Goal: Check status: Verify the current state of an ongoing process or item

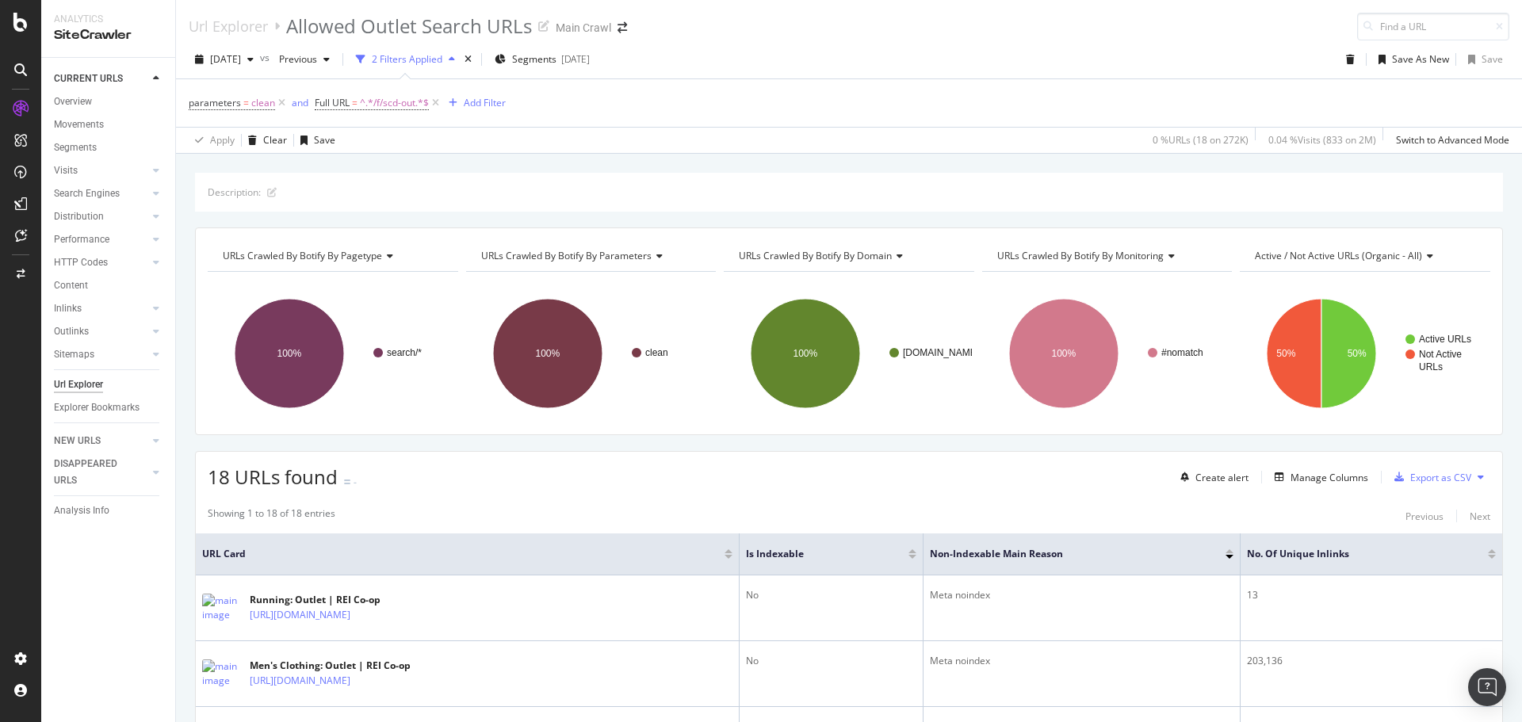
scroll to position [733, 0]
click at [246, 67] on div "[DATE]" at bounding box center [224, 60] width 71 height 24
click at [271, 124] on div "[DATE] 250K URLs" at bounding box center [293, 116] width 189 height 23
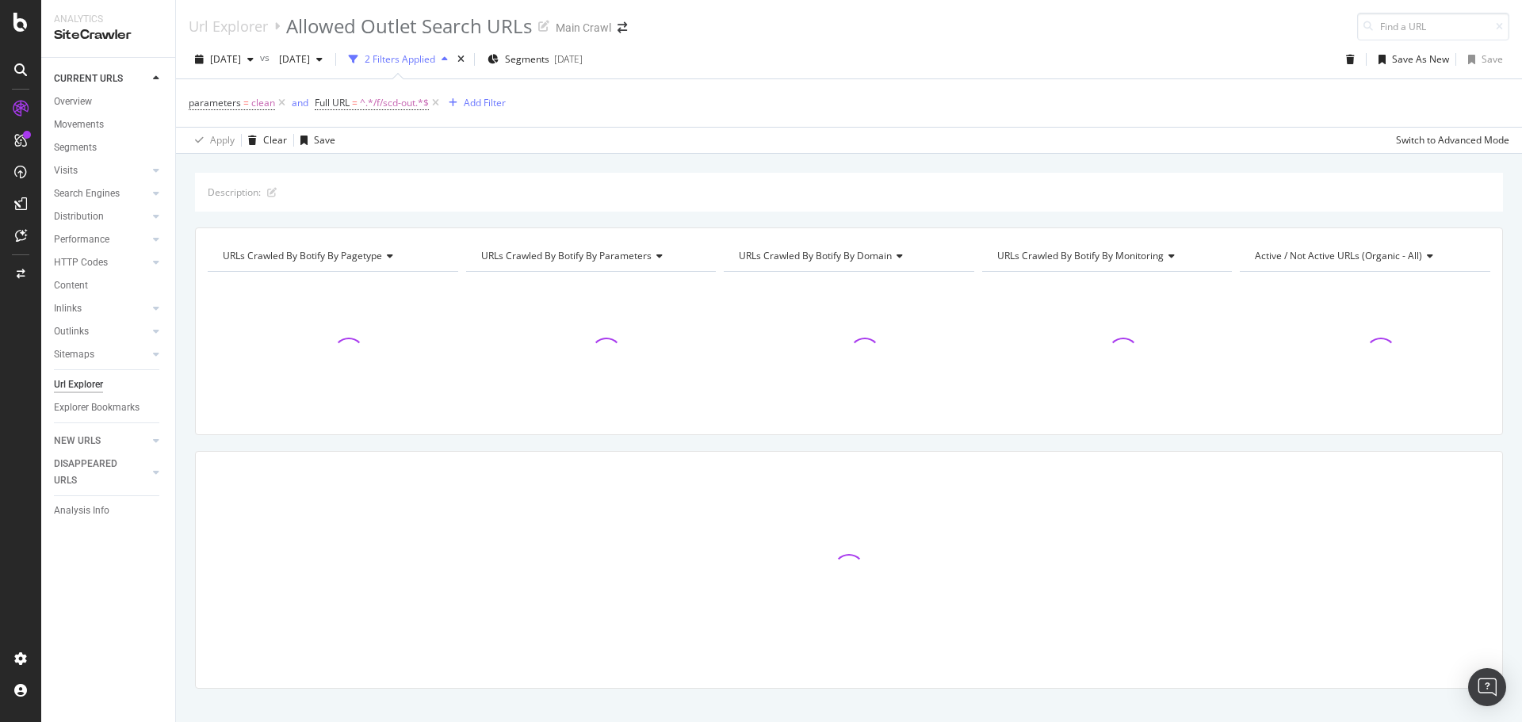
click at [1058, 22] on div "Url Explorer Allowed Outlet Search URLs Main Crawl" at bounding box center [849, 20] width 1346 height 40
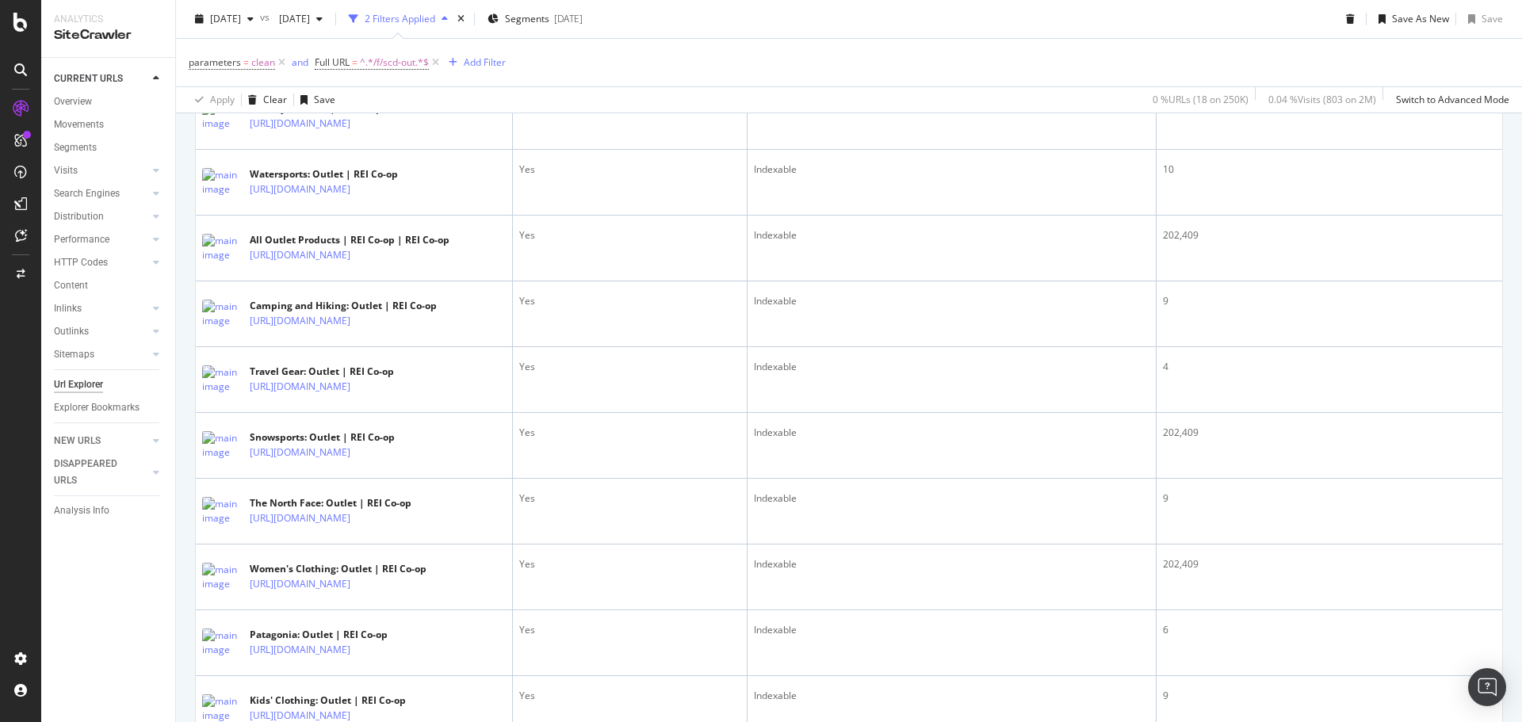
scroll to position [358, 0]
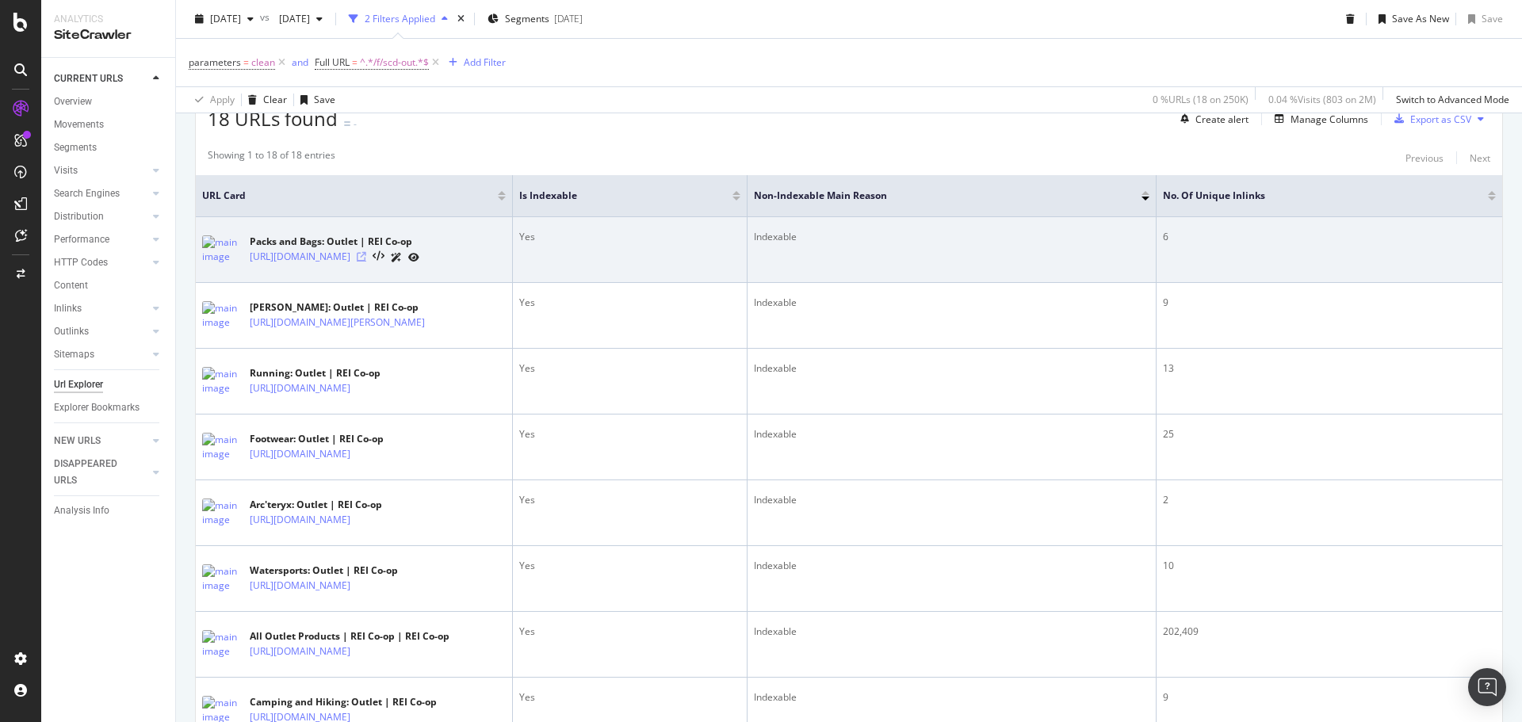
click at [366, 261] on icon at bounding box center [362, 257] width 10 height 10
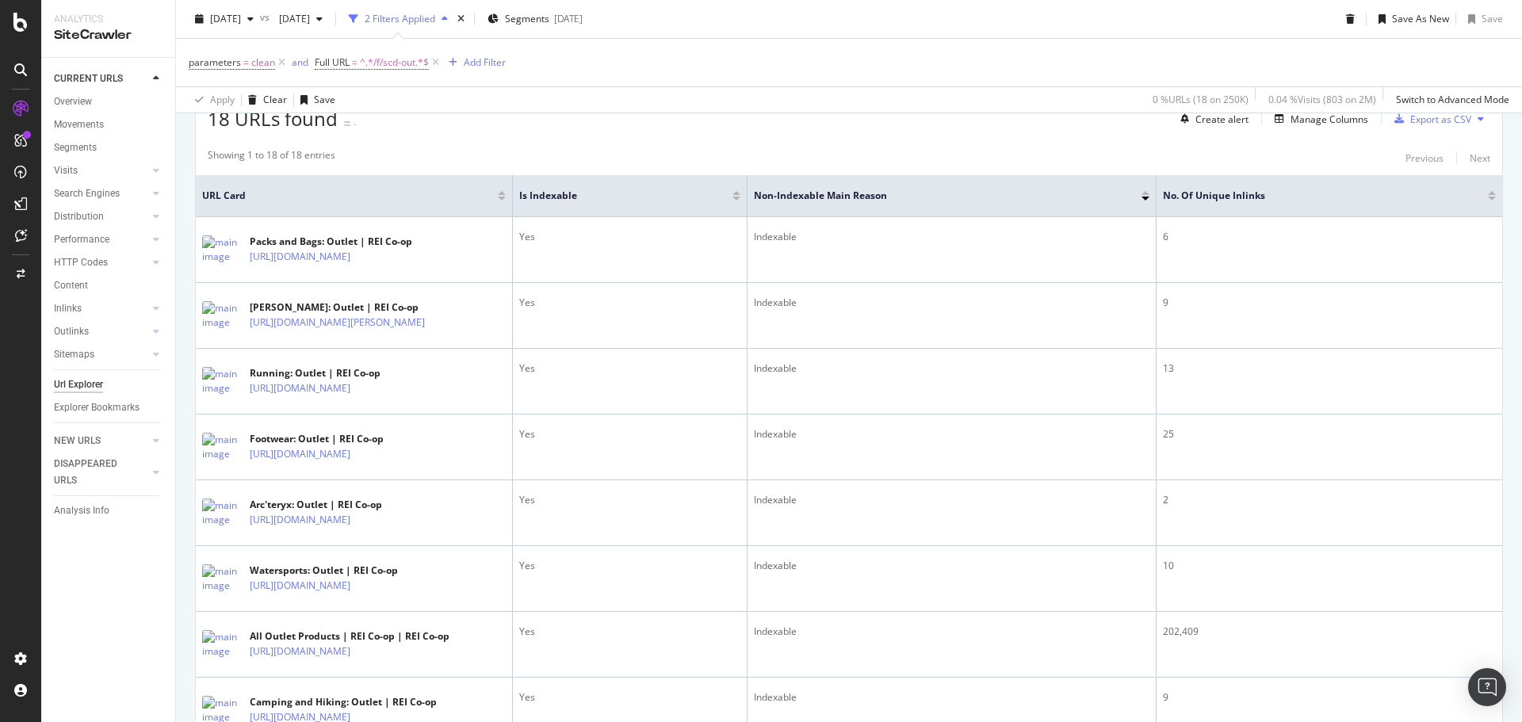
click at [1289, 35] on div "[DATE] vs [DATE] 2 Filters Applied Segments [DATE] Save As New Save" at bounding box center [849, 22] width 1346 height 32
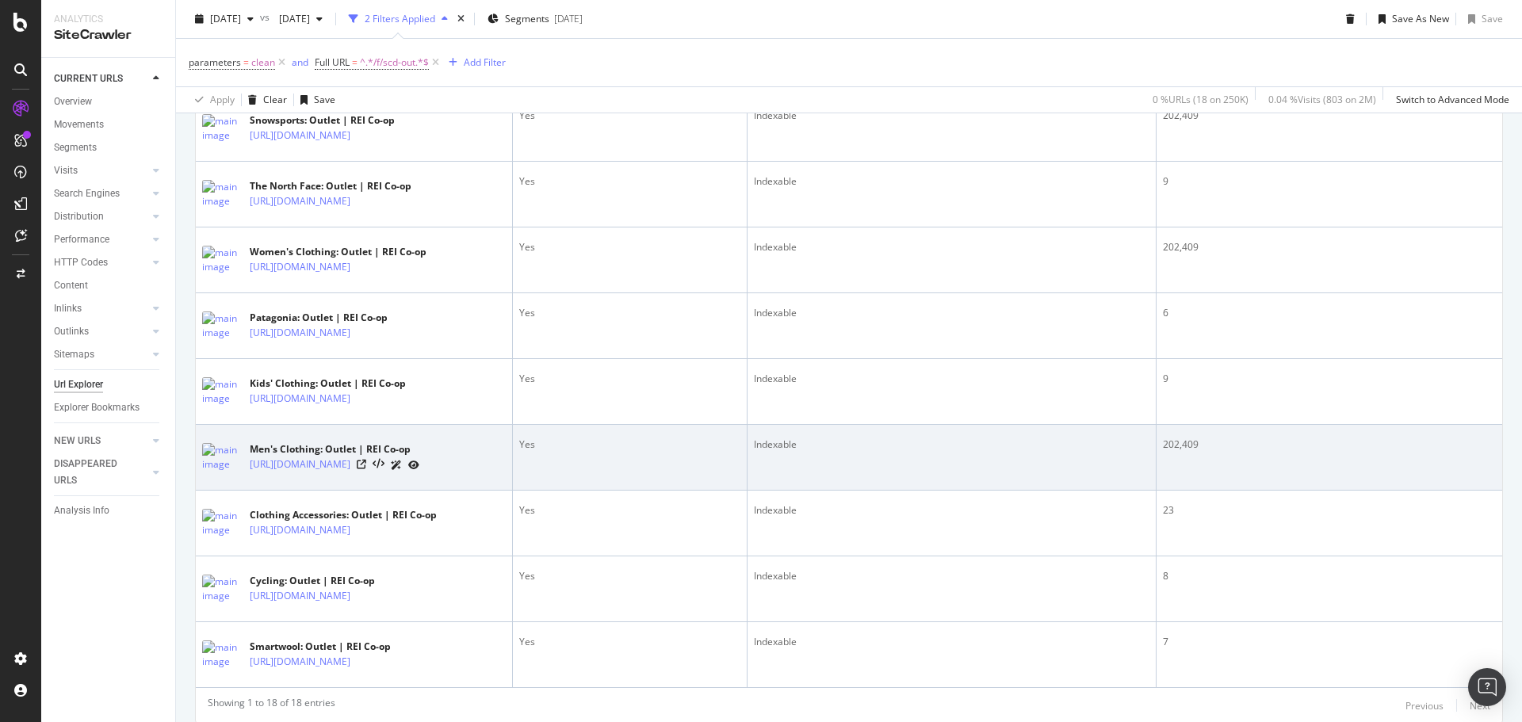
scroll to position [1230, 0]
